Goal: Find specific page/section: Find specific page/section

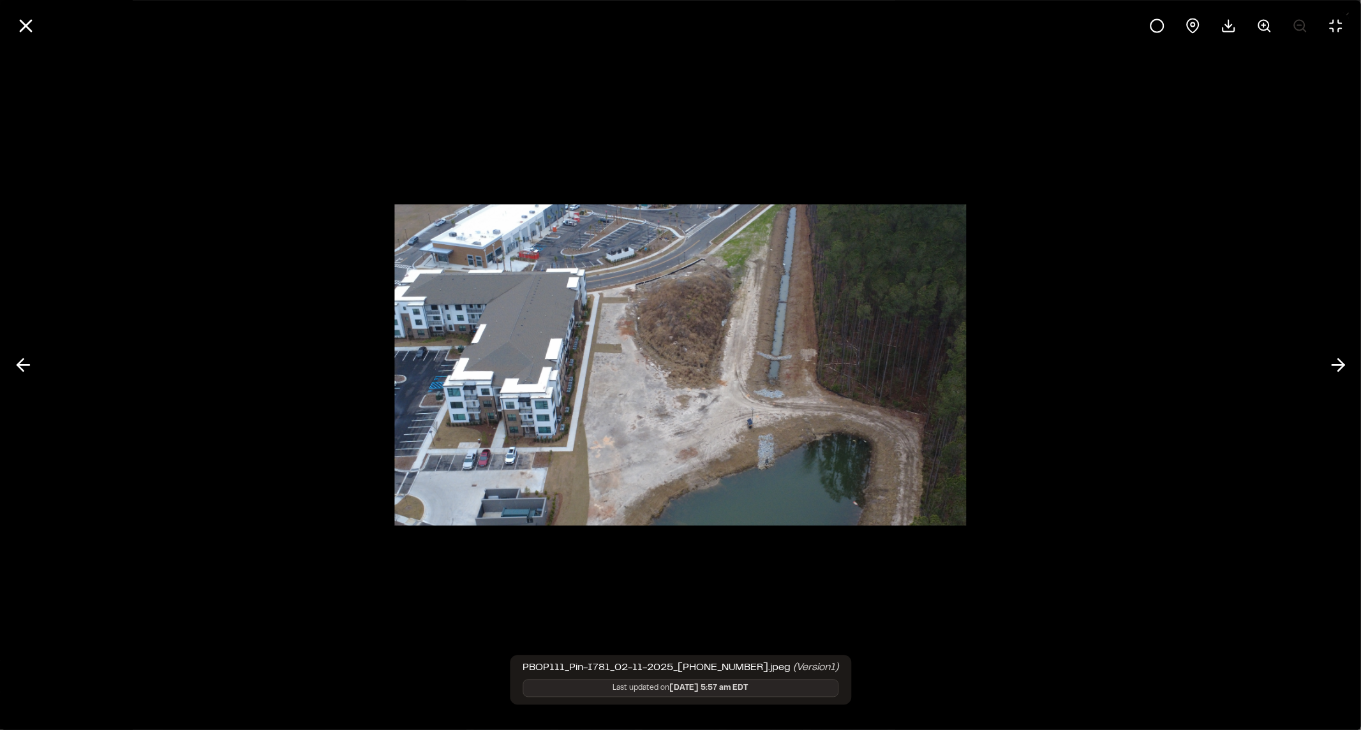
click at [850, 166] on div at bounding box center [680, 365] width 1361 height 730
click at [1195, 233] on div at bounding box center [680, 365] width 1361 height 730
click at [29, 22] on line at bounding box center [25, 25] width 11 height 11
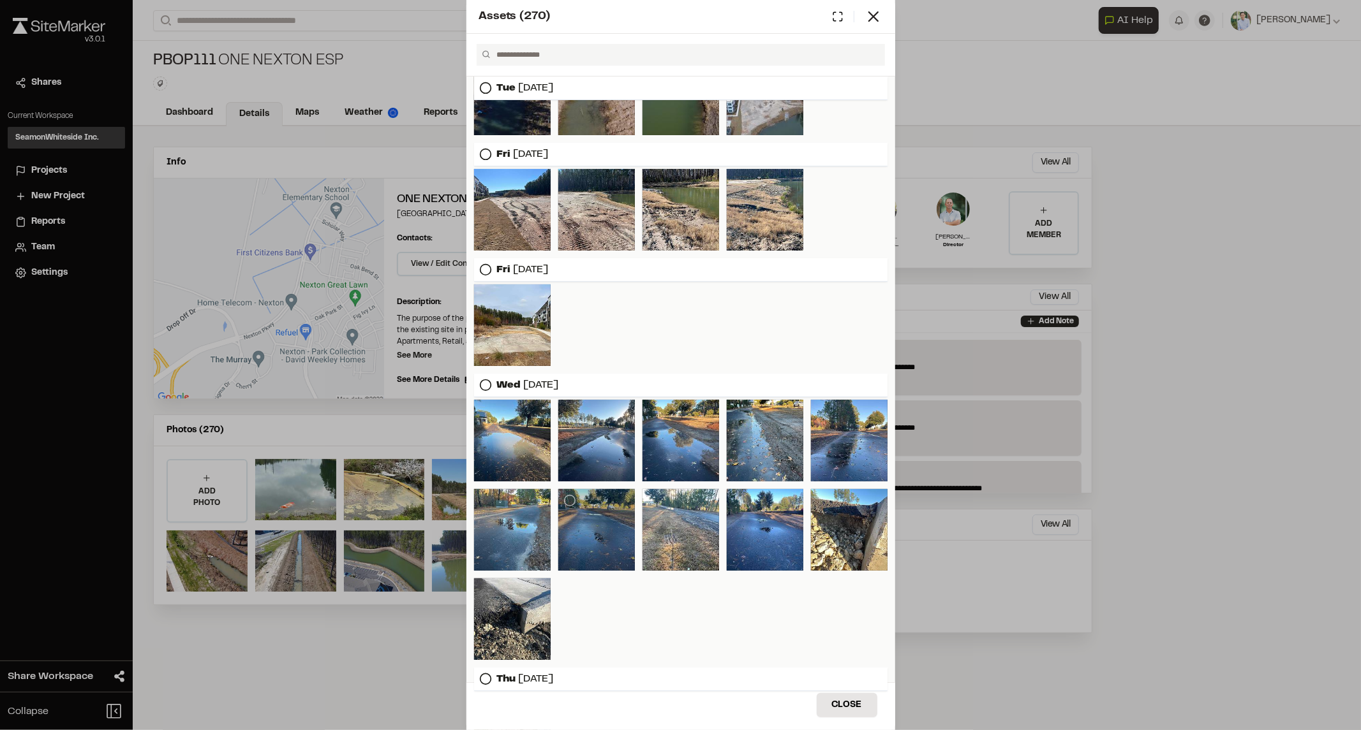
scroll to position [283, 0]
click at [773, 512] on div at bounding box center [765, 530] width 77 height 82
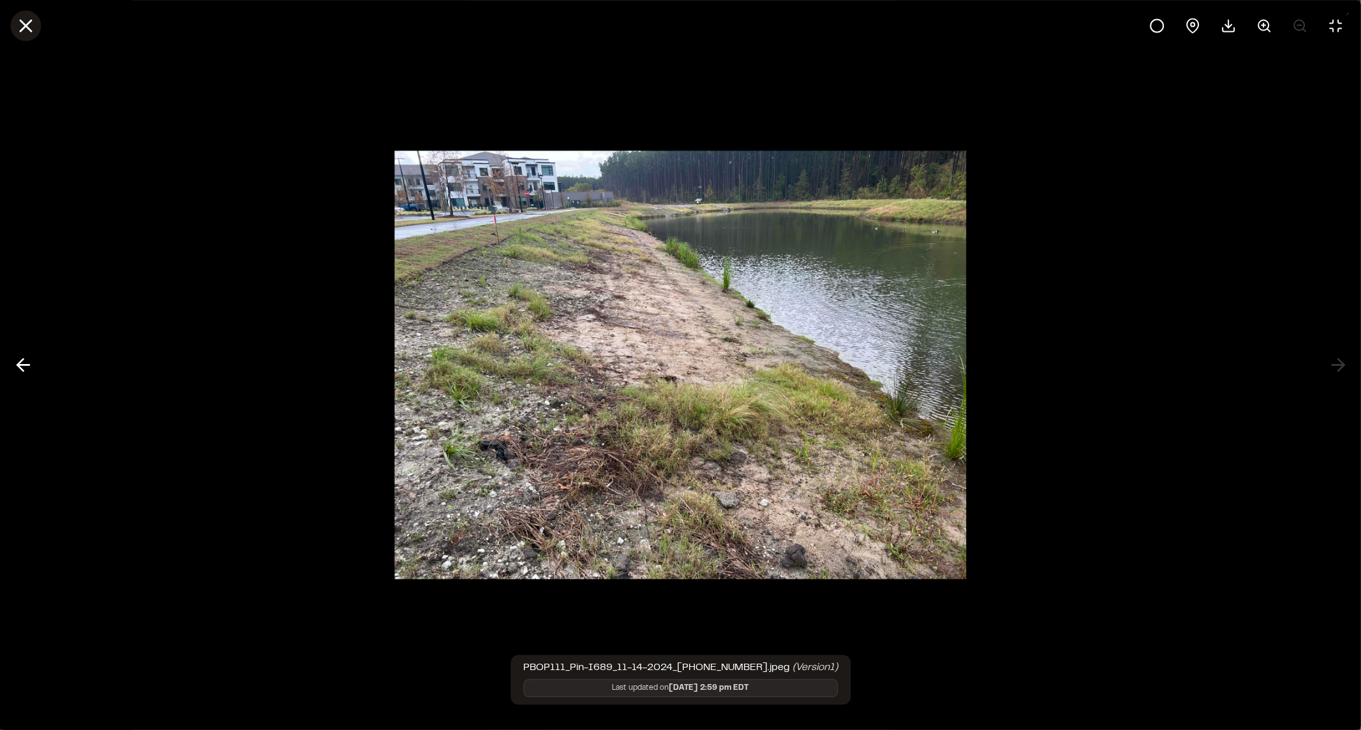
click at [17, 20] on icon at bounding box center [26, 26] width 22 height 22
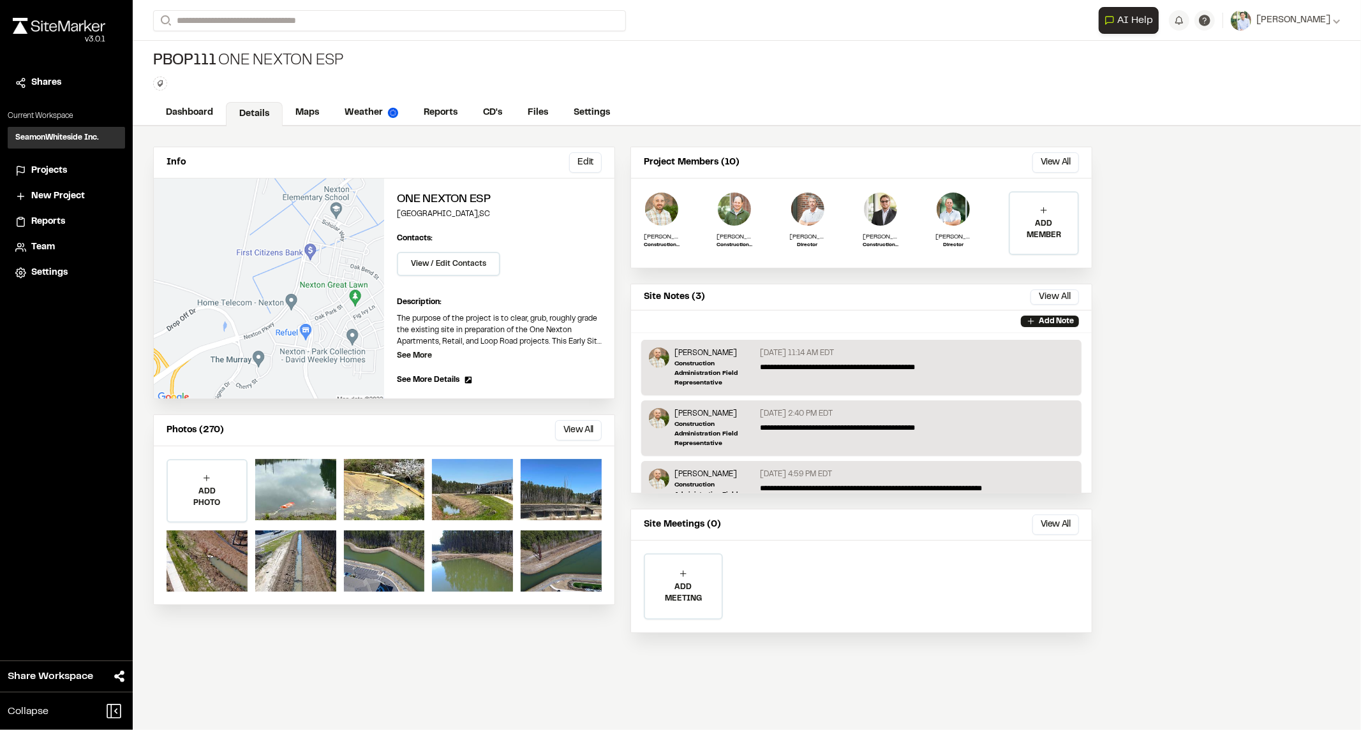
click at [248, 55] on div "Assets ( 270 ) [DATE] [DATE] [DATE] [DATE] [DATE] [DATE] [DATE] Close Select Do…" at bounding box center [680, 375] width 1361 height 730
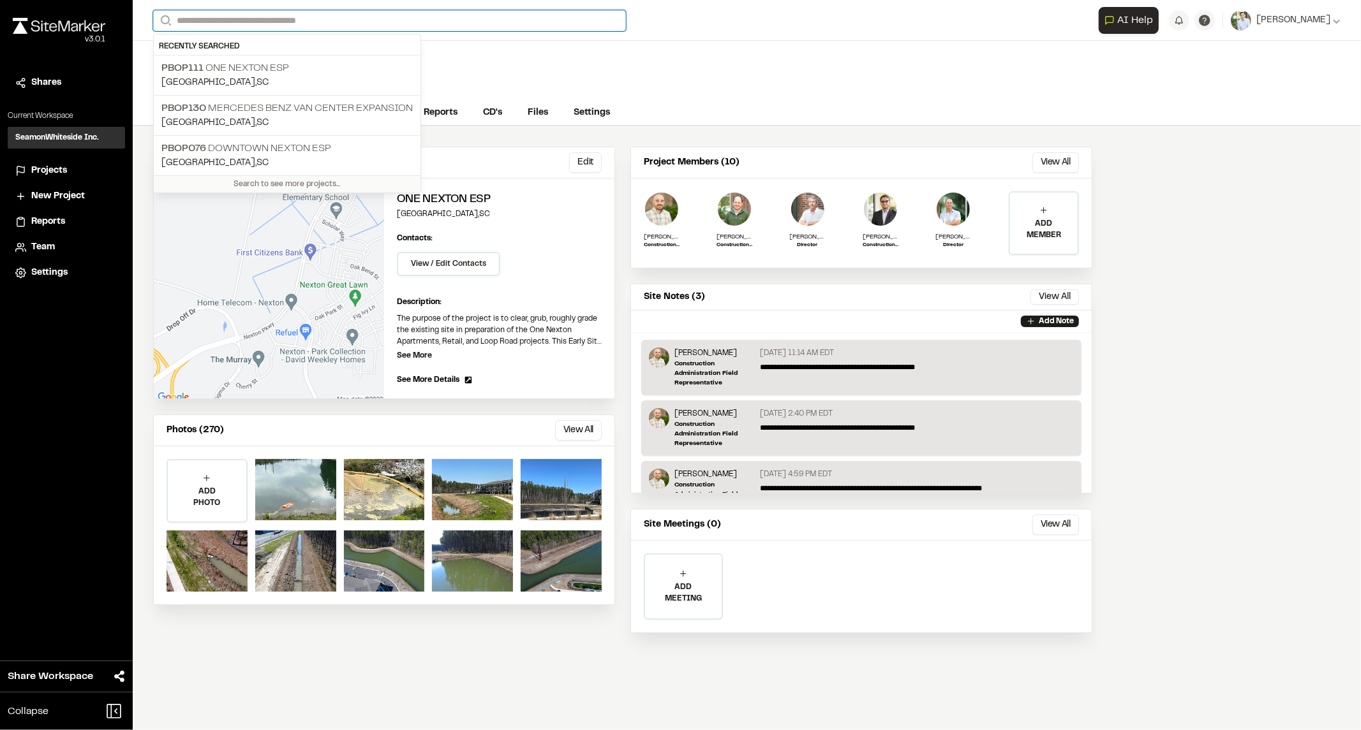
click at [276, 19] on input "Search" at bounding box center [389, 20] width 473 height 21
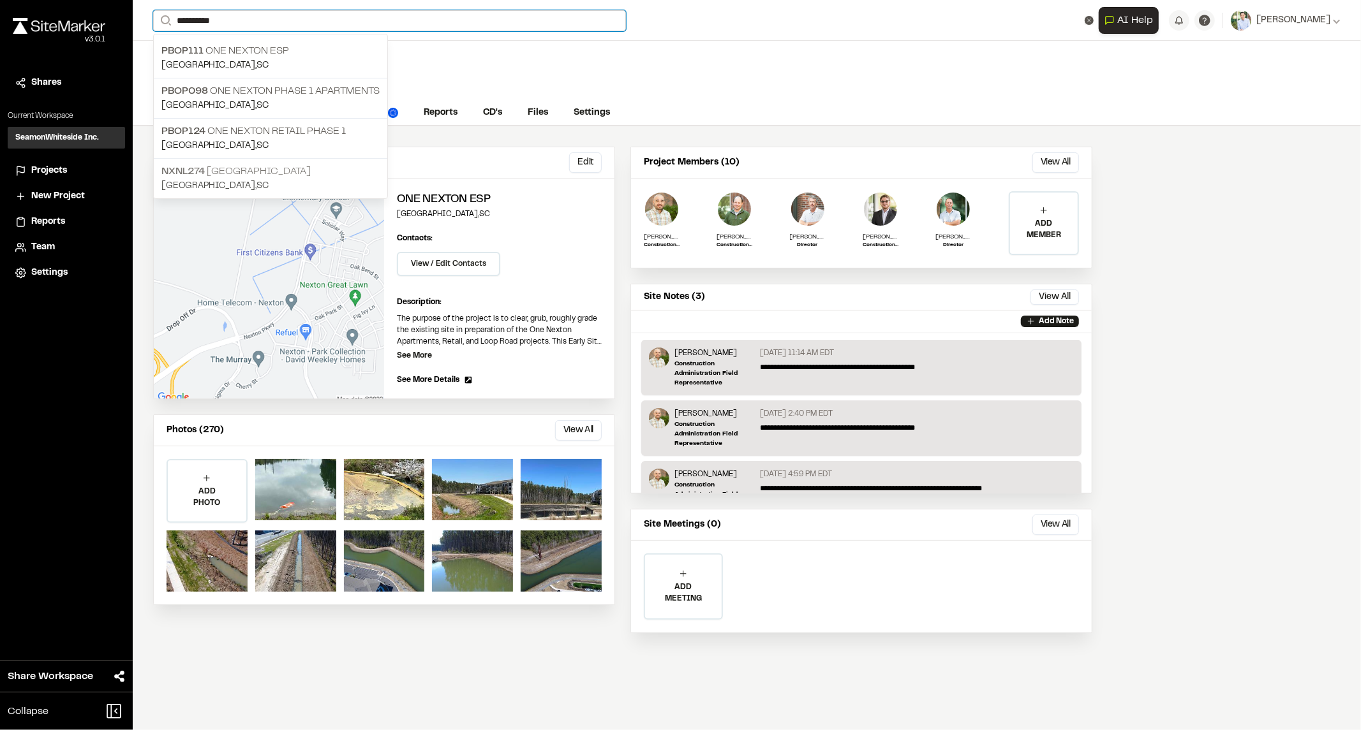
type input "**********"
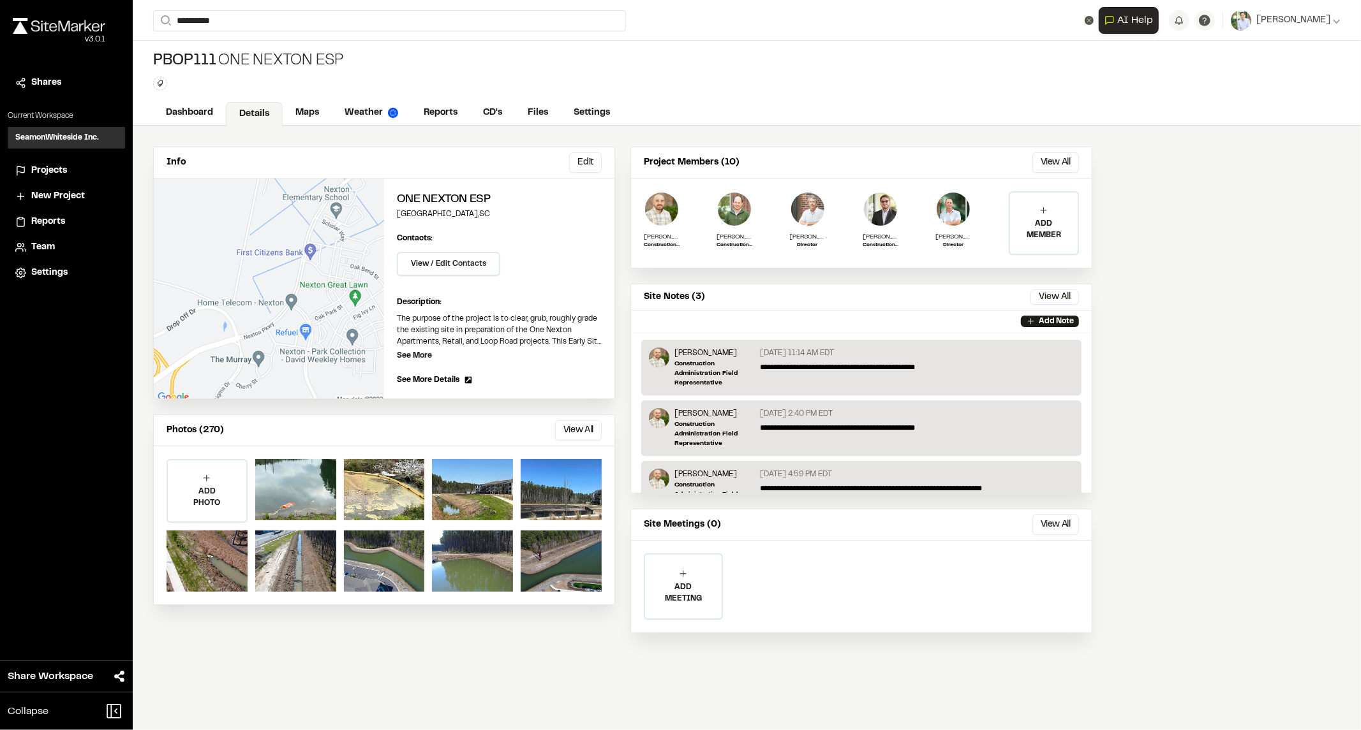
click at [315, 169] on p "NXNL274 [GEOGRAPHIC_DATA]" at bounding box center [270, 171] width 218 height 15
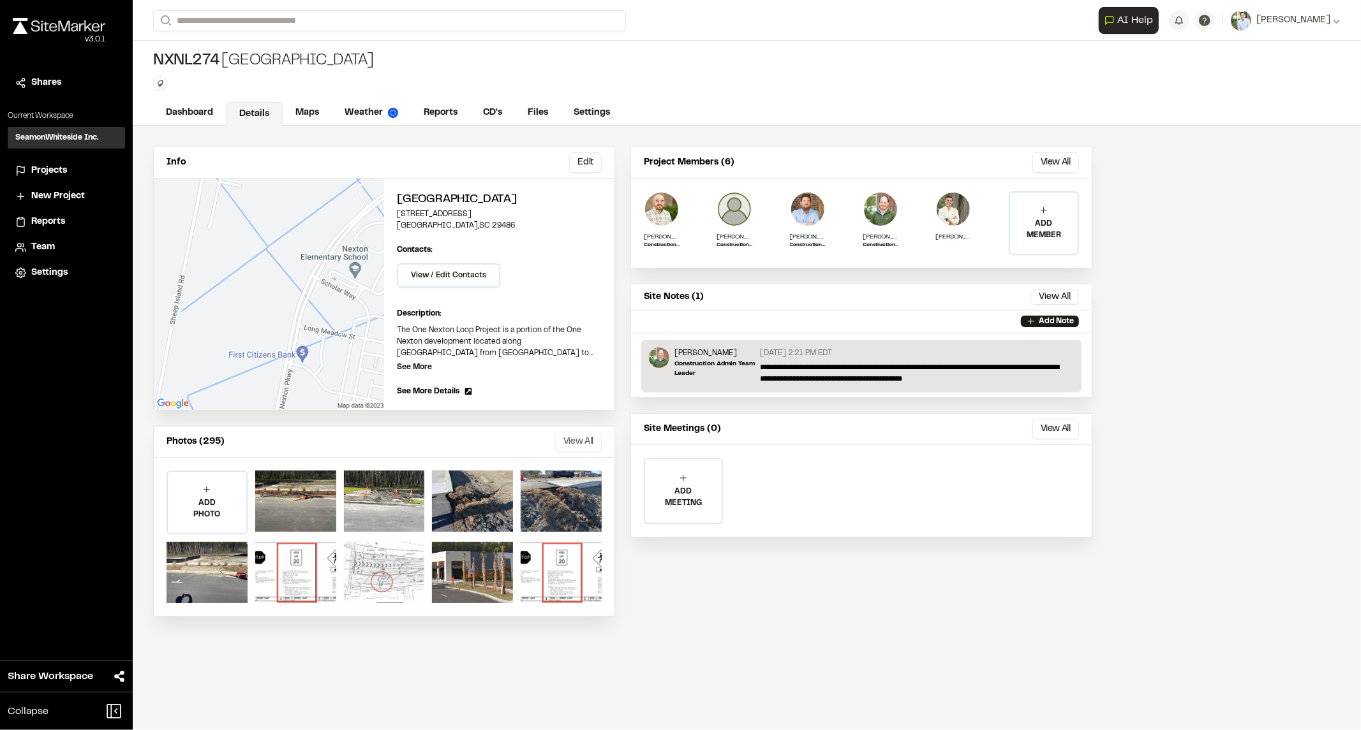
click at [581, 443] on button "View All" at bounding box center [578, 442] width 47 height 20
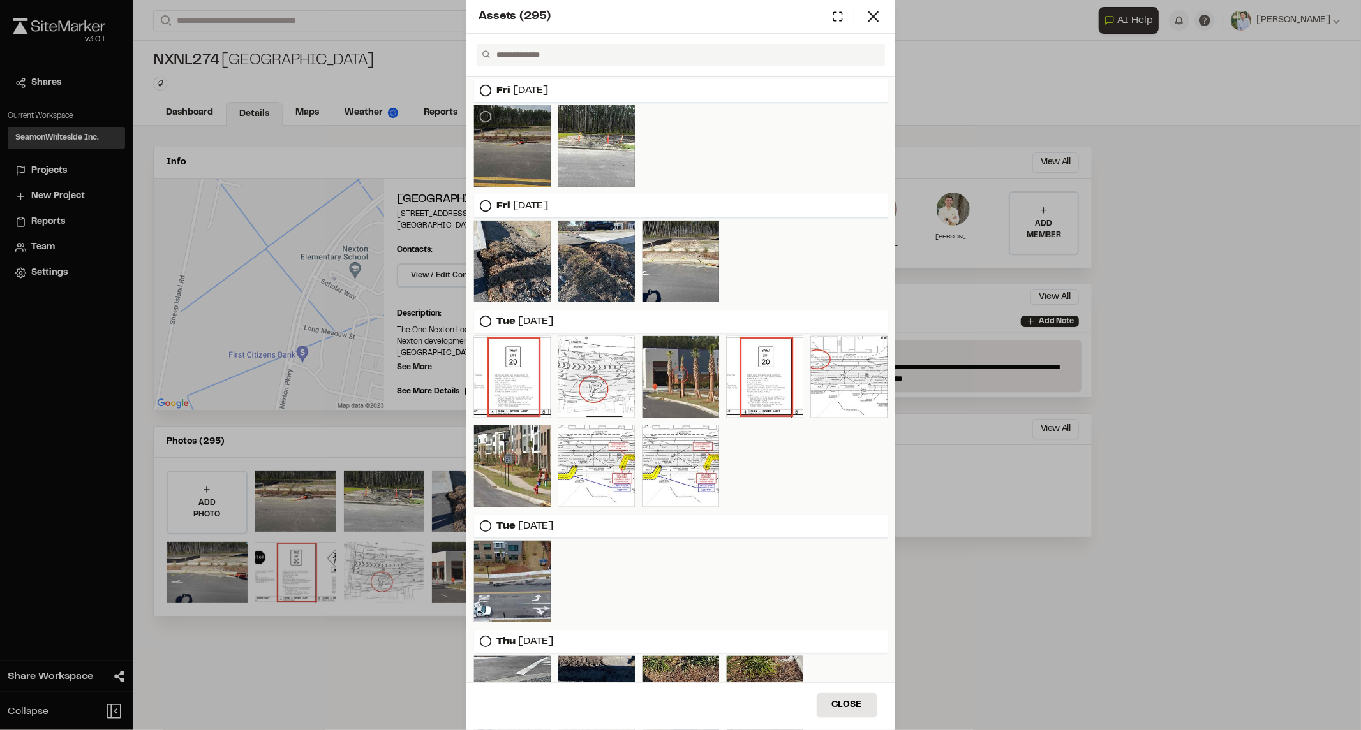
click at [522, 137] on div at bounding box center [512, 146] width 77 height 82
